Goal: Information Seeking & Learning: Check status

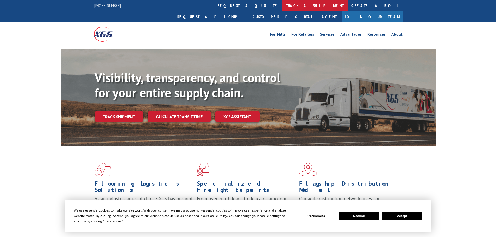
click at [282, 7] on link "track a shipment" at bounding box center [314, 5] width 65 height 11
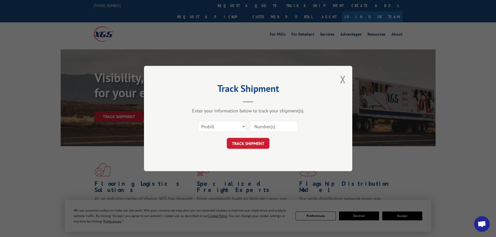
click at [263, 123] on input at bounding box center [274, 126] width 48 height 11
paste input "17233144"
type input "17233144"
click at [247, 144] on button "TRACK SHIPMENT" at bounding box center [248, 143] width 43 height 11
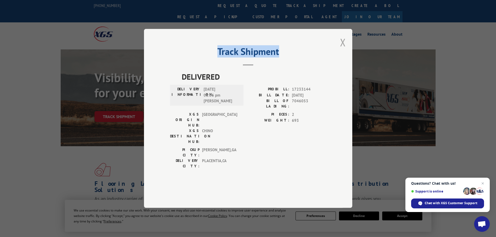
click at [340, 58] on div "Track Shipment DELIVERED DELIVERY INFORMATION: [DATE] 01:06 pm [PERSON_NAME]: 1…" at bounding box center [248, 118] width 208 height 179
drag, startPoint x: 342, startPoint y: 60, endPoint x: 235, endPoint y: 19, distance: 114.4
click at [342, 49] on button "Close modal" at bounding box center [343, 42] width 6 height 14
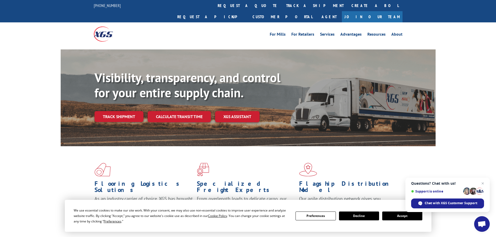
click at [282, 10] on link "track a shipment" at bounding box center [314, 5] width 65 height 11
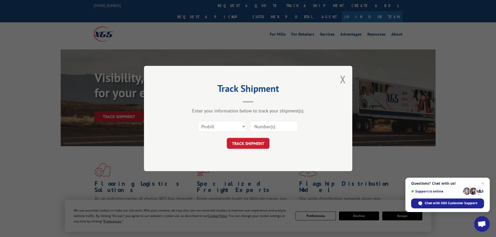
click at [271, 133] on div "Select category... Probill BOL PO" at bounding box center [248, 126] width 156 height 17
click at [270, 126] on input at bounding box center [274, 126] width 48 height 11
paste input "17478430"
type input "17478430"
click at [248, 145] on button "TRACK SHIPMENT" at bounding box center [248, 143] width 43 height 11
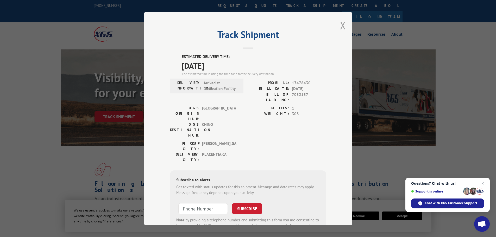
click at [343, 23] on div "Track Shipment ESTIMATED DELIVERY TIME: [DATE] The estimated time is using the …" at bounding box center [248, 119] width 208 height 214
click at [342, 23] on button "Close modal" at bounding box center [343, 25] width 6 height 14
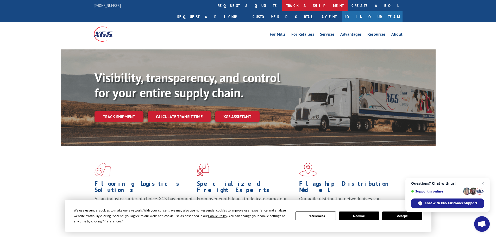
click at [282, 4] on link "track a shipment" at bounding box center [314, 5] width 65 height 11
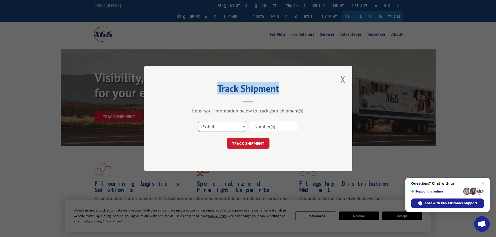
click at [231, 126] on select "Select category... Probill BOL PO" at bounding box center [222, 126] width 48 height 11
select select "bol"
click at [198, 121] on select "Select category... Probill BOL PO" at bounding box center [222, 126] width 48 height 11
click at [274, 127] on input at bounding box center [274, 126] width 48 height 11
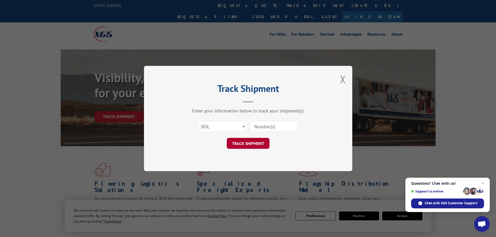
paste input "5509736"
type input "5509736"
click at [252, 143] on button "TRACK SHIPMENT" at bounding box center [248, 143] width 43 height 11
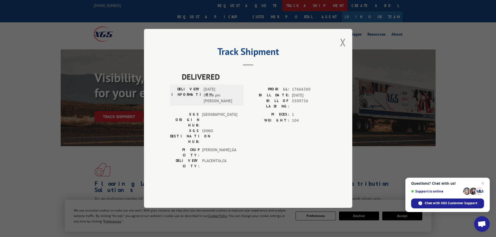
drag, startPoint x: 344, startPoint y: 58, endPoint x: 221, endPoint y: 11, distance: 131.3
click at [343, 49] on button "Close modal" at bounding box center [343, 42] width 6 height 14
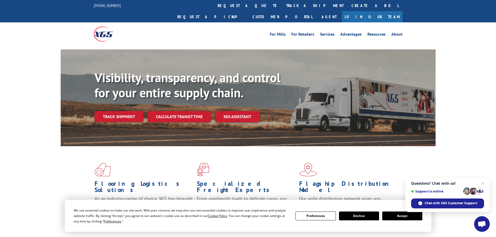
drag, startPoint x: 227, startPoint y: 4, endPoint x: 229, endPoint y: 8, distance: 4.0
click at [282, 4] on link "track a shipment" at bounding box center [314, 5] width 65 height 11
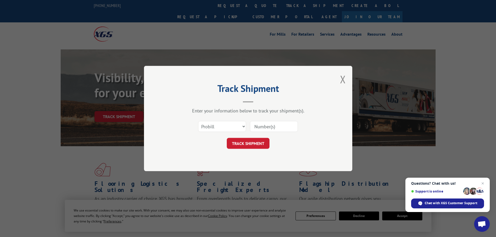
drag, startPoint x: 269, startPoint y: 128, endPoint x: 264, endPoint y: 137, distance: 10.3
click at [269, 128] on input at bounding box center [274, 126] width 48 height 11
paste input "17523240"
type input "17523240"
click at [254, 141] on button "TRACK SHIPMENT" at bounding box center [248, 143] width 43 height 11
